Goal: Obtain resource: Obtain resource

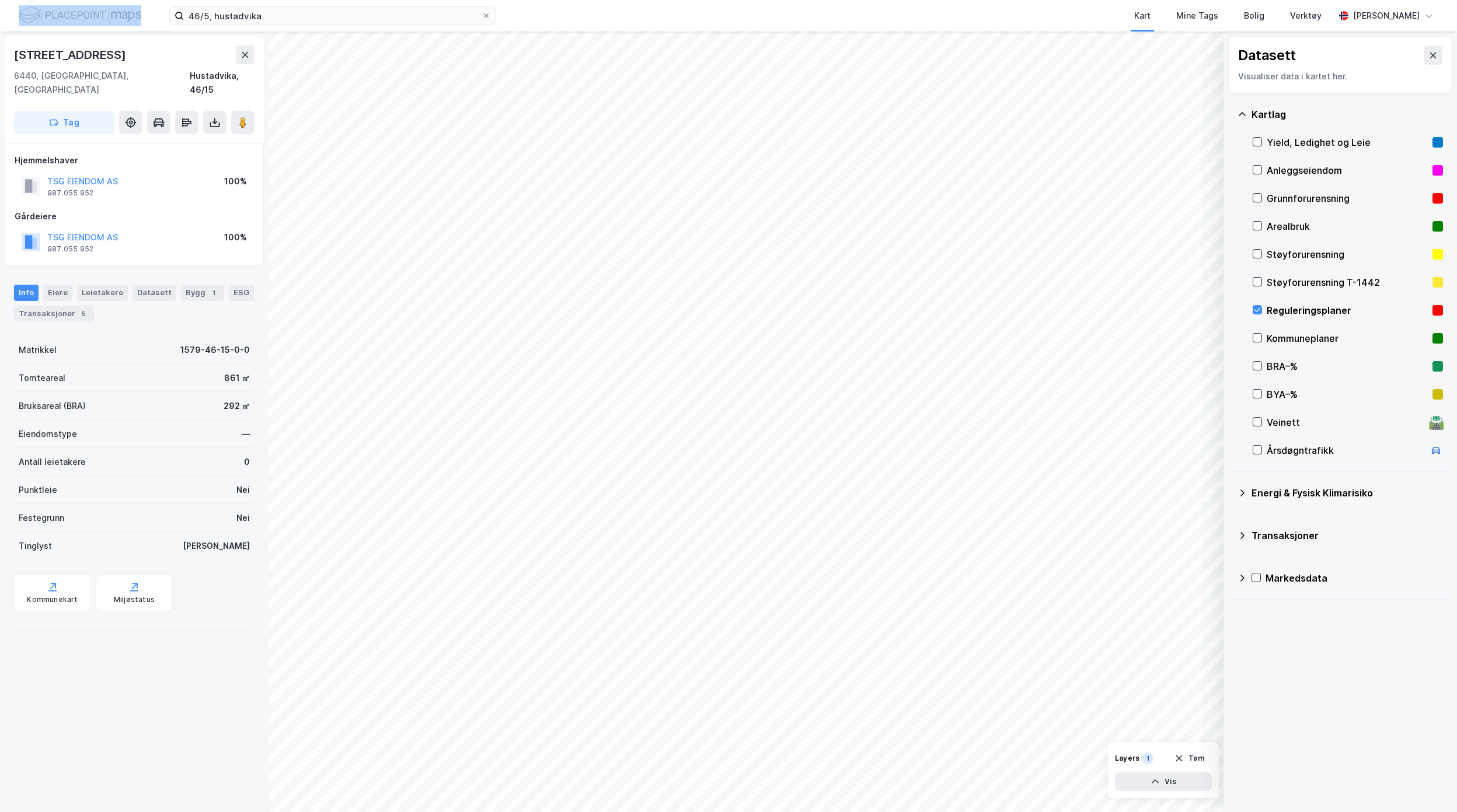
drag, startPoint x: 288, startPoint y: 28, endPoint x: 101, endPoint y: 21, distance: 187.1
click at [101, 21] on div "46/5, hustadvika Kart Mine Tags Bolig Verktøy [PERSON_NAME]" at bounding box center [728, 16] width 1457 height 32
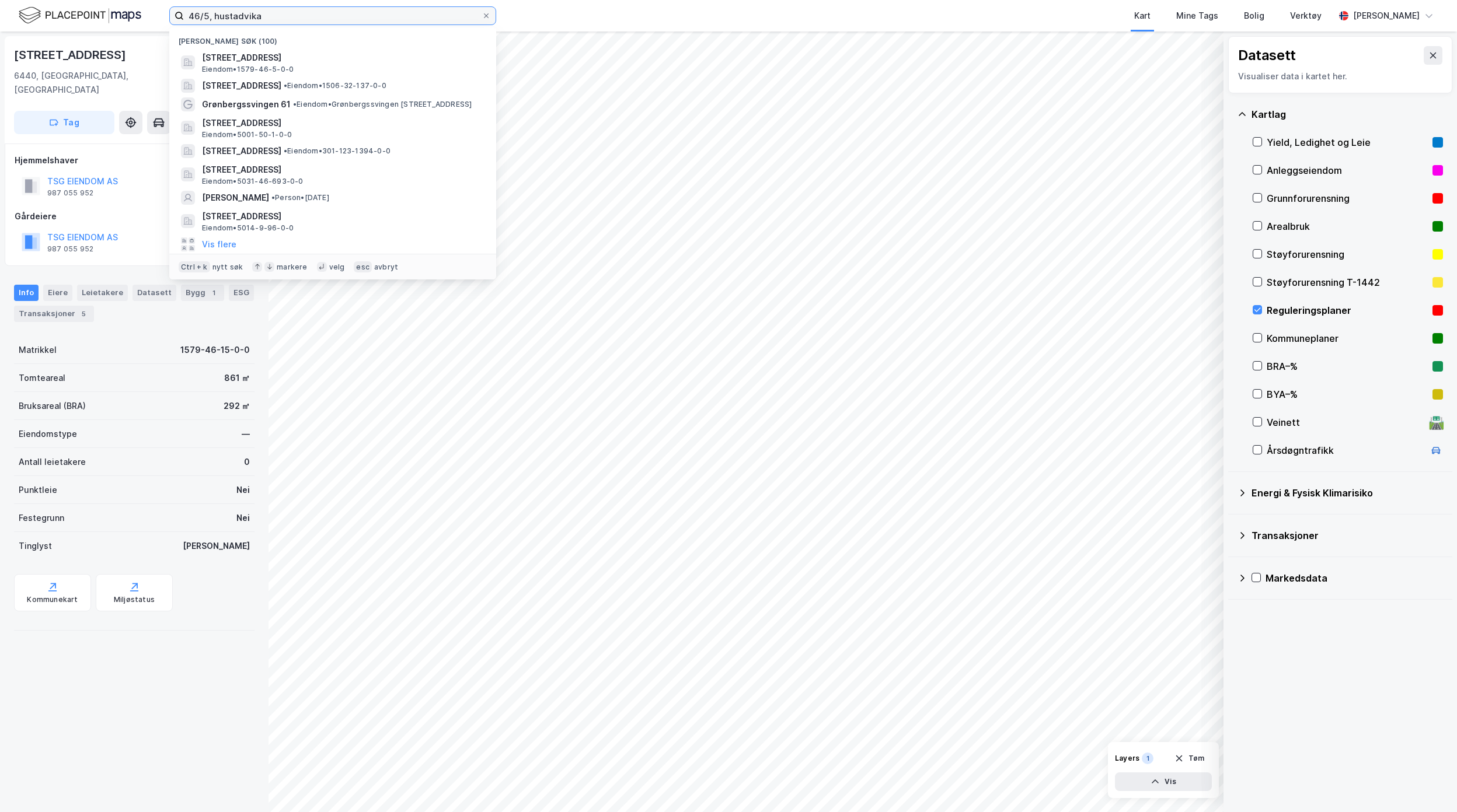
drag, startPoint x: 295, startPoint y: 14, endPoint x: -60, endPoint y: 21, distance: 355.1
click at [0, 21] on html "46/5, [PERSON_NAME] søk (100) [STREET_ADDRESS], HUSTADVIKA Eiendom • 1579-46-5-…" at bounding box center [728, 406] width 1457 height 812
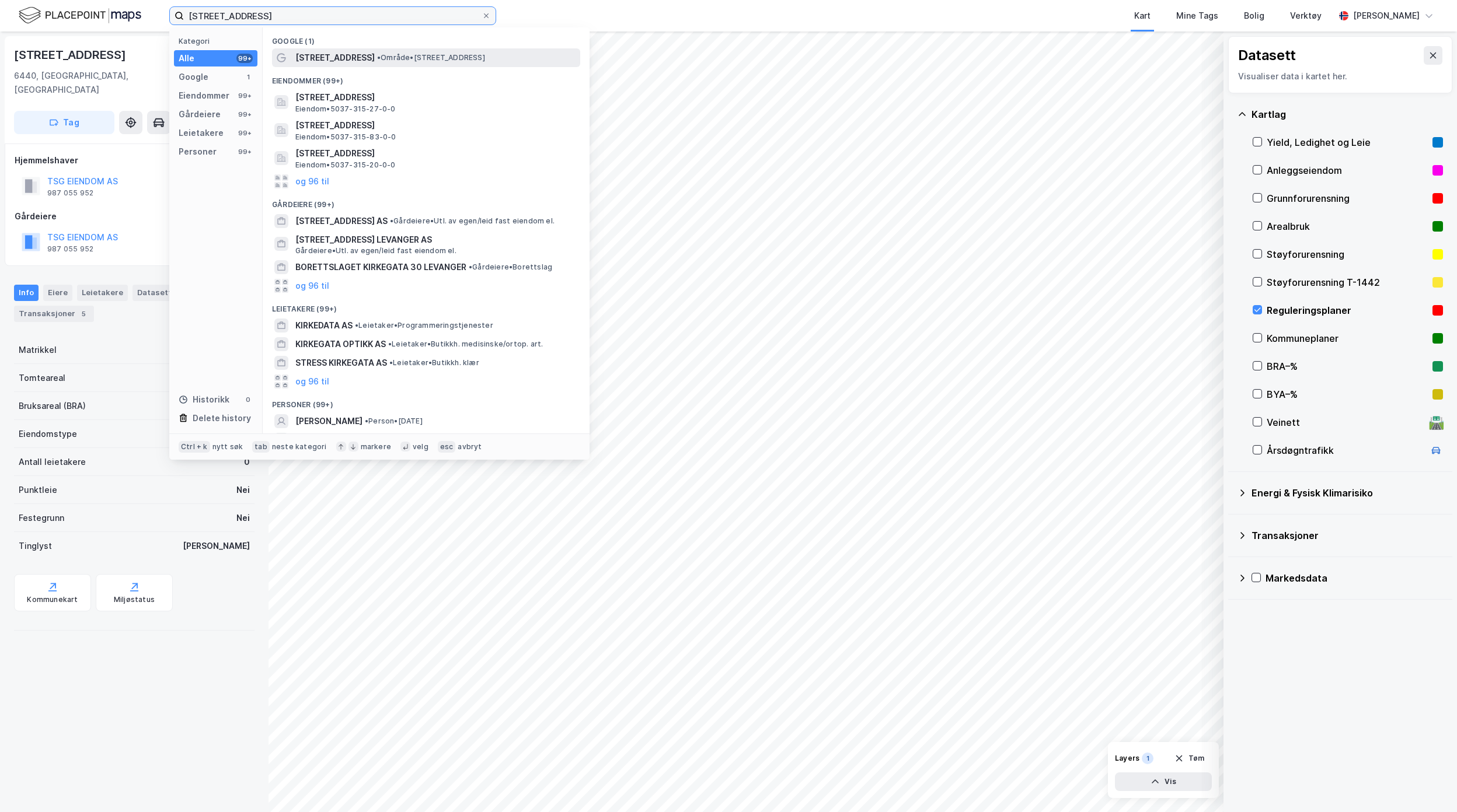
type input "[STREET_ADDRESS]"
click at [405, 64] on div "[STREET_ADDRESS] • Område • [STREET_ADDRESS]" at bounding box center [436, 58] width 282 height 14
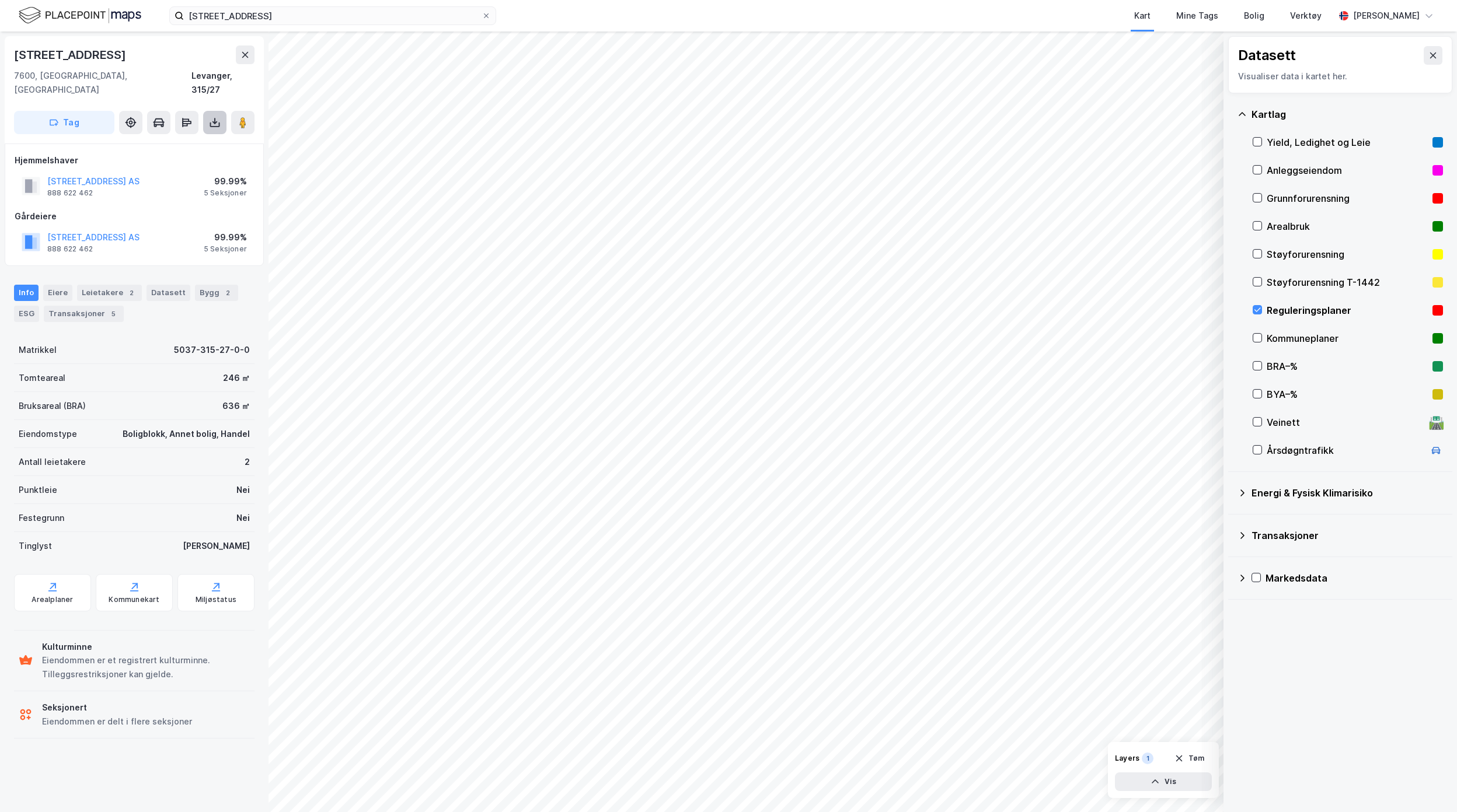
click at [222, 114] on button at bounding box center [215, 123] width 23 height 23
click at [193, 138] on div "Last ned grunnbok" at bounding box center [164, 146] width 124 height 19
